Goal: Transaction & Acquisition: Purchase product/service

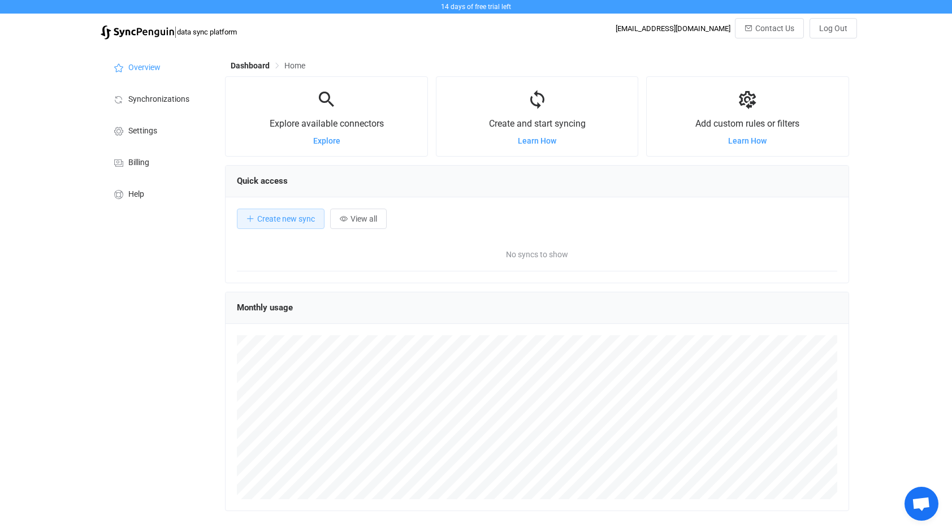
scroll to position [219, 624]
click at [527, 294] on div "Monthly usage" at bounding box center [537, 308] width 623 height 32
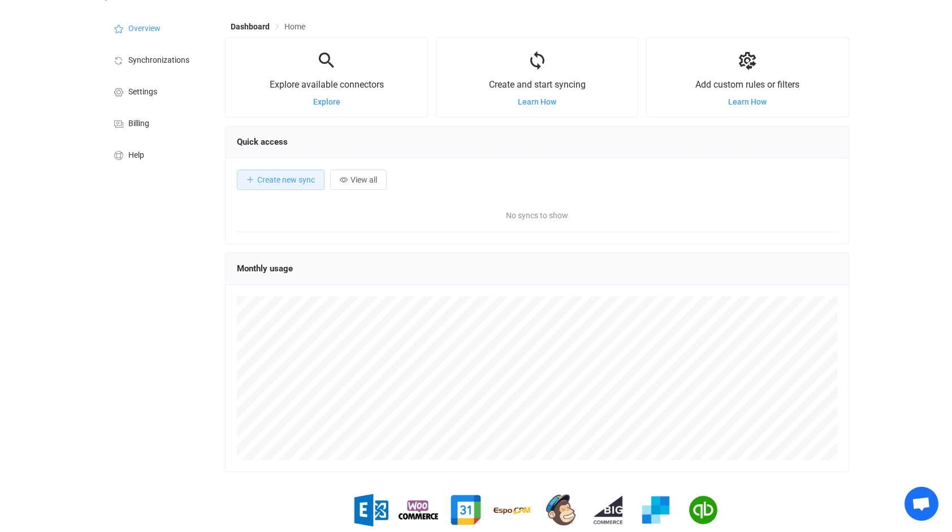
scroll to position [0, 0]
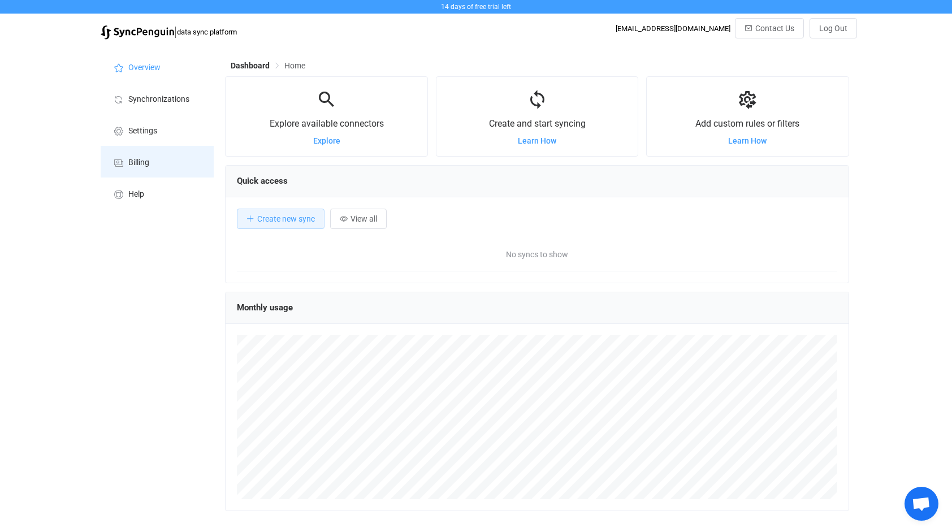
click at [148, 167] on span "Billing" at bounding box center [138, 162] width 21 height 9
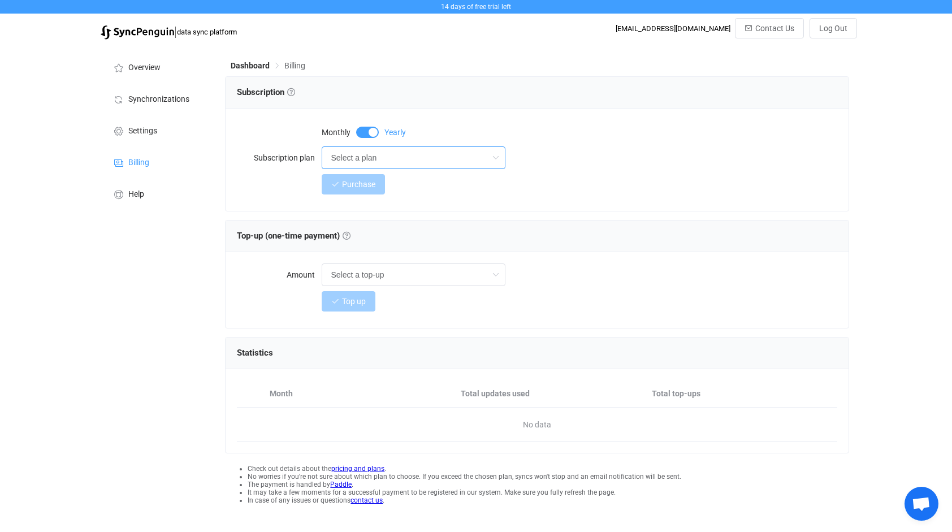
click at [366, 158] on input "Select a plan" at bounding box center [414, 157] width 184 height 23
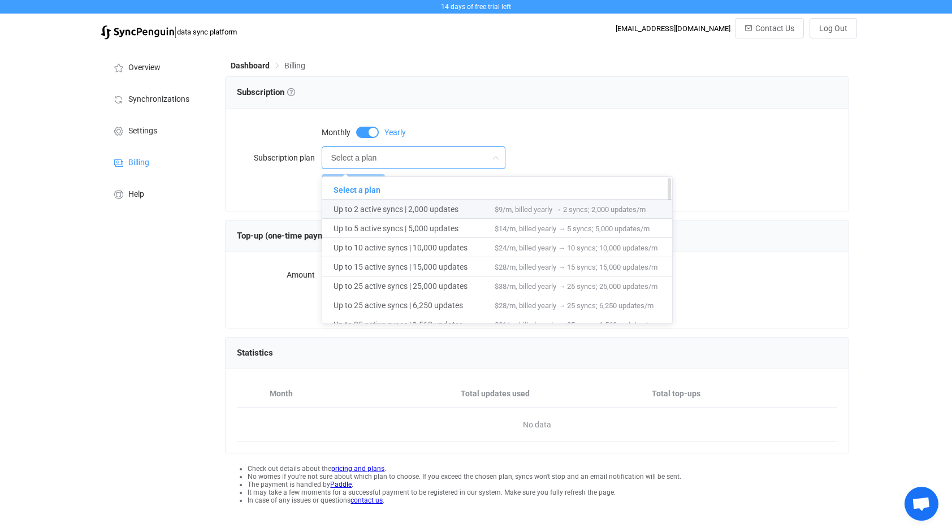
click at [388, 210] on span "Up to 2 active syncs | 2,000 updates" at bounding box center [414, 209] width 161 height 19
type input "Up to 2 active syncs | 2,000 updates"
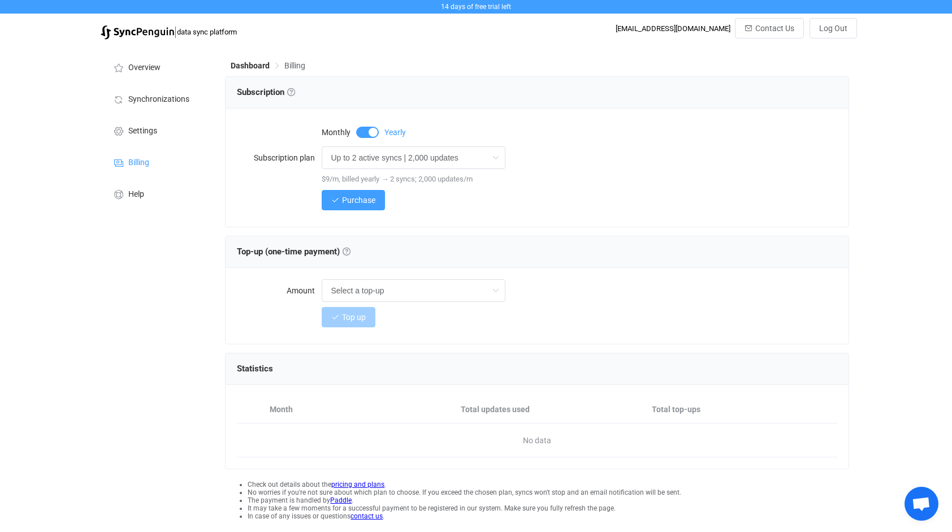
click at [362, 128] on span at bounding box center [367, 132] width 23 height 11
click at [414, 164] on input "Up to 2 active syncs | 2,000 updates" at bounding box center [414, 157] width 184 height 23
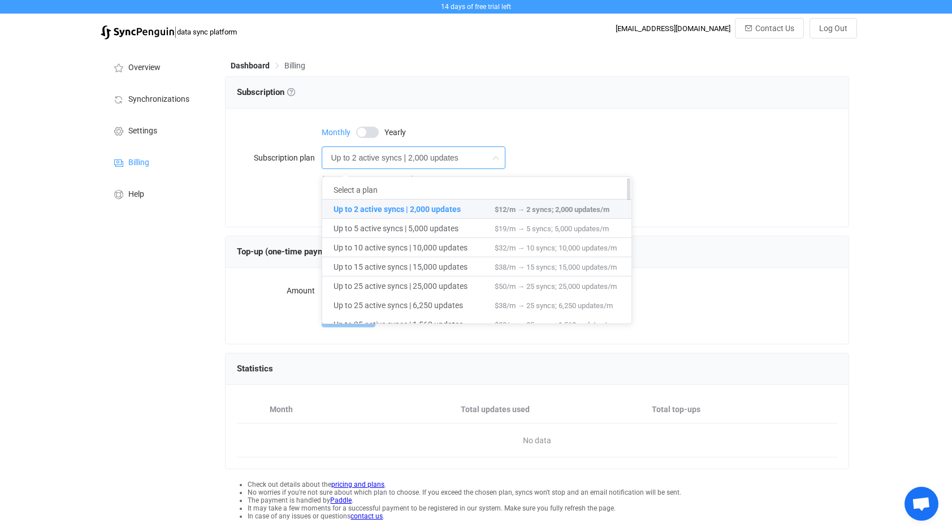
click at [414, 208] on span "Up to 2 active syncs | 2,000 updates" at bounding box center [414, 209] width 161 height 19
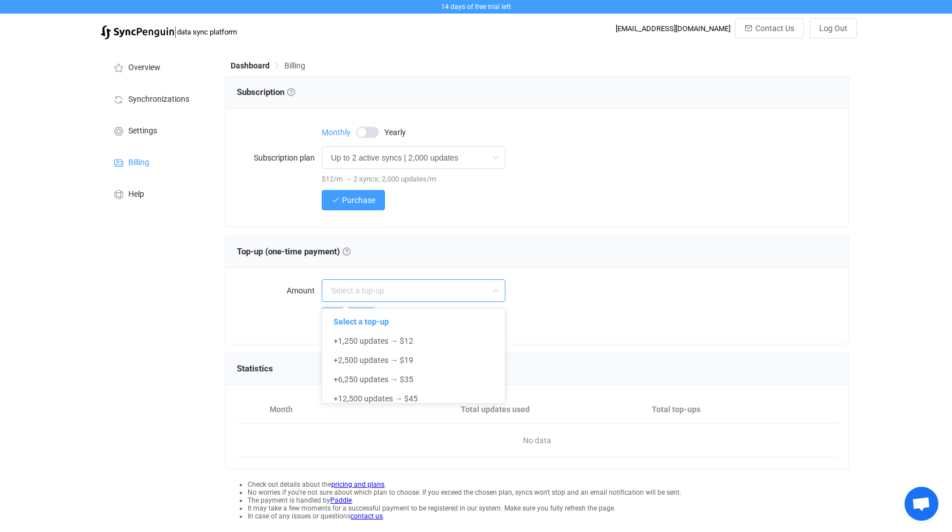
click at [370, 290] on input "text" at bounding box center [414, 290] width 184 height 23
click at [350, 245] on div "Top-up (one-time payment) Top-up (one-time payment) Get additional sync updates…" at bounding box center [537, 251] width 600 height 17
type input "Select a top-up"
click at [351, 249] on link at bounding box center [347, 252] width 8 height 8
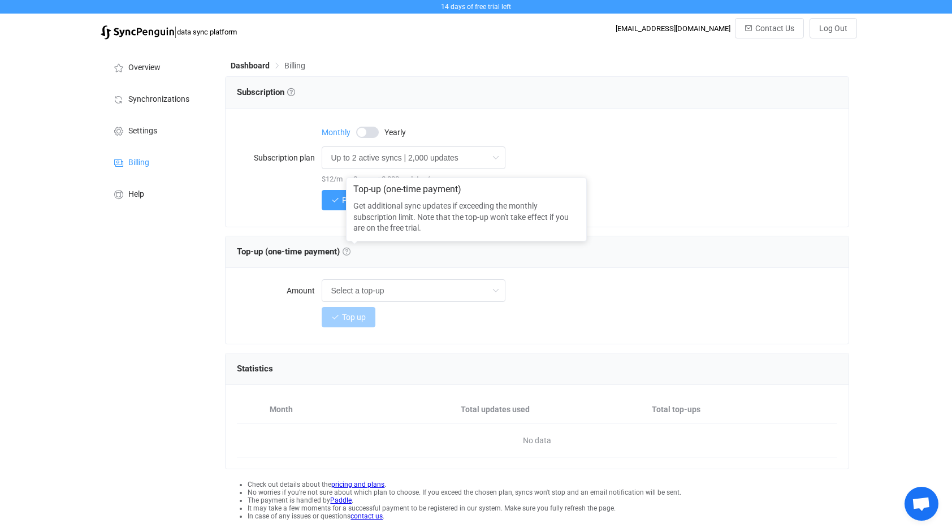
click at [351, 249] on link at bounding box center [347, 252] width 8 height 8
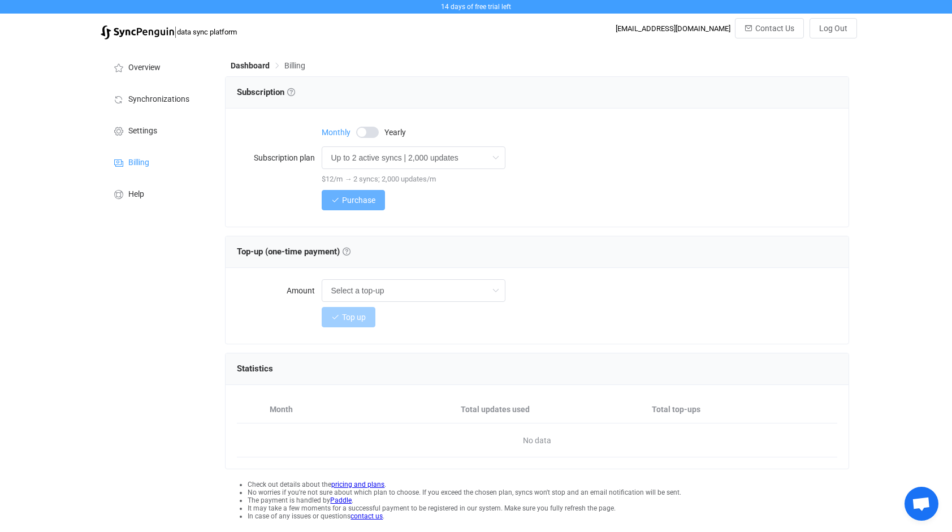
click at [362, 198] on span "Purchase" at bounding box center [358, 200] width 33 height 9
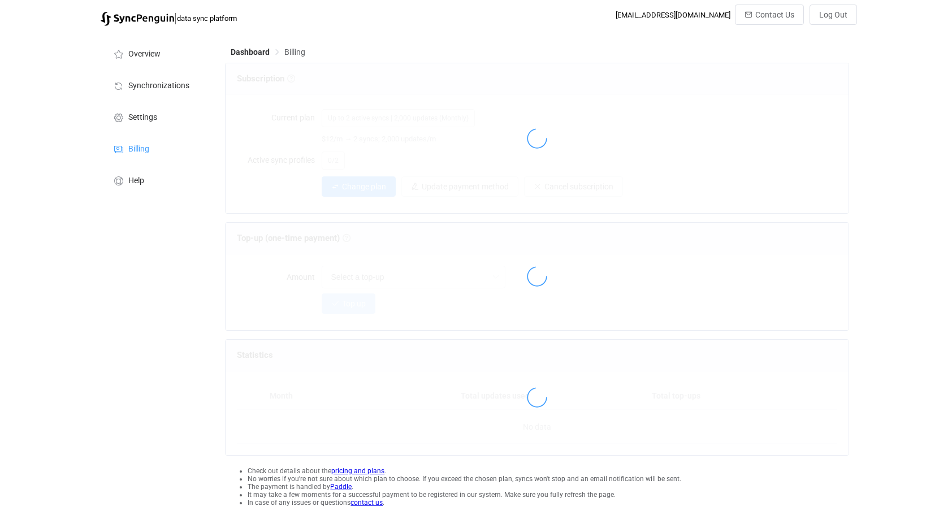
scroll to position [5, 0]
